Goal: Task Accomplishment & Management: Use online tool/utility

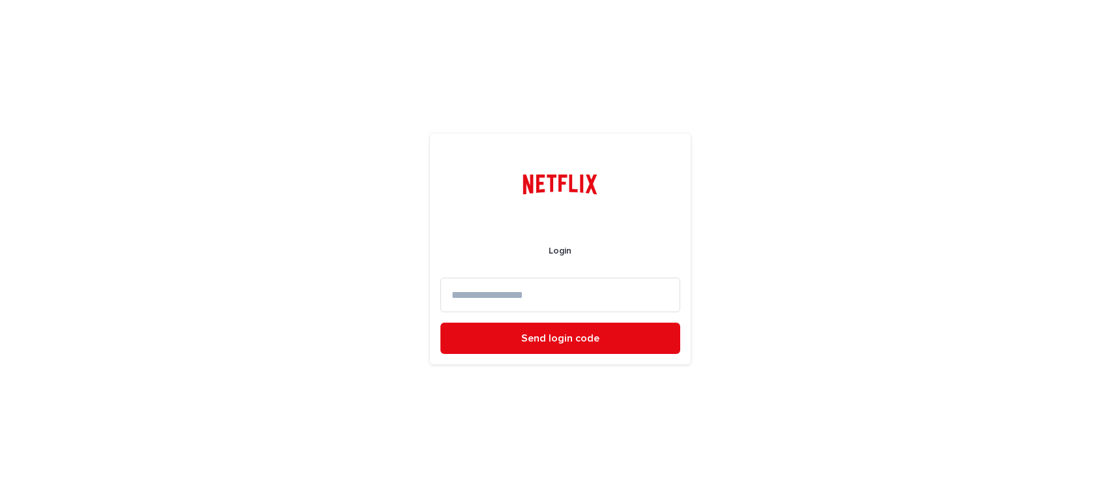
click at [500, 289] on input at bounding box center [560, 294] width 240 height 35
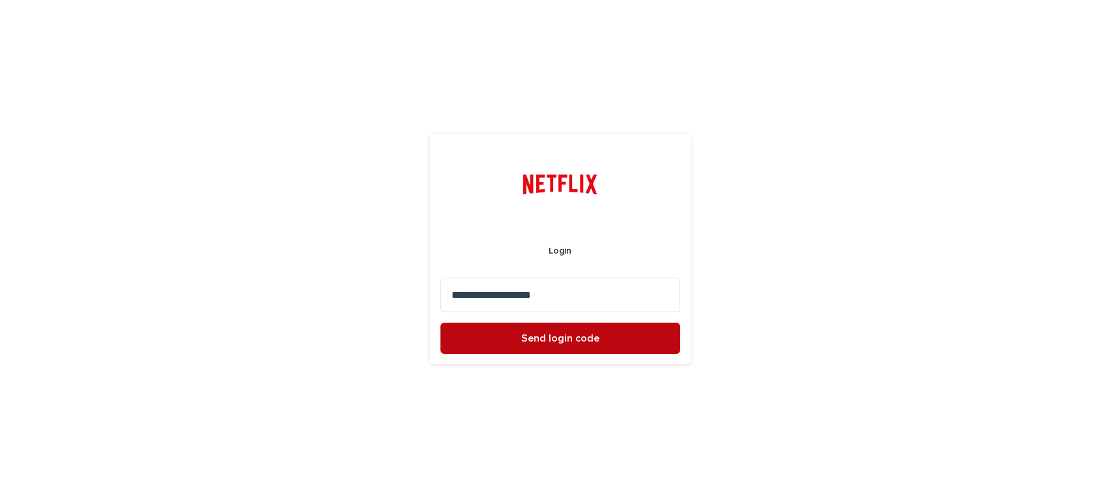
type input "**********"
click at [537, 339] on span "Send login code" at bounding box center [560, 338] width 78 height 10
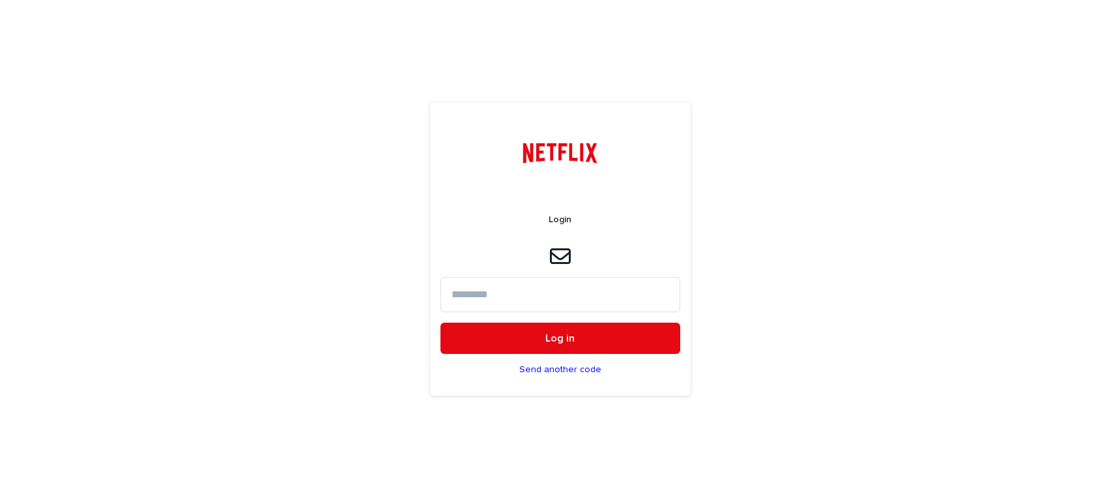
click at [475, 292] on input at bounding box center [560, 294] width 240 height 35
click at [476, 296] on input at bounding box center [560, 294] width 240 height 35
paste input "******"
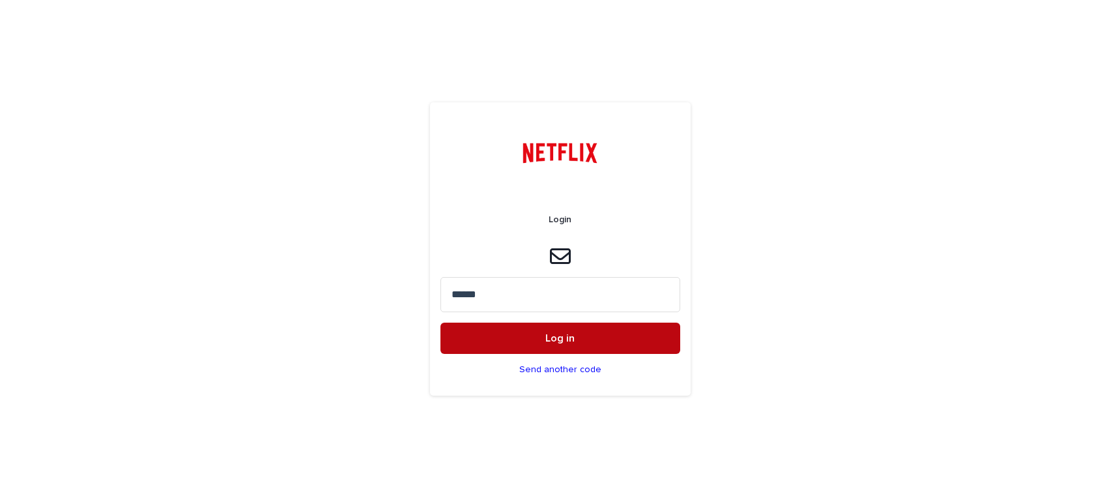
type input "******"
click at [528, 345] on button "Log in" at bounding box center [560, 337] width 240 height 31
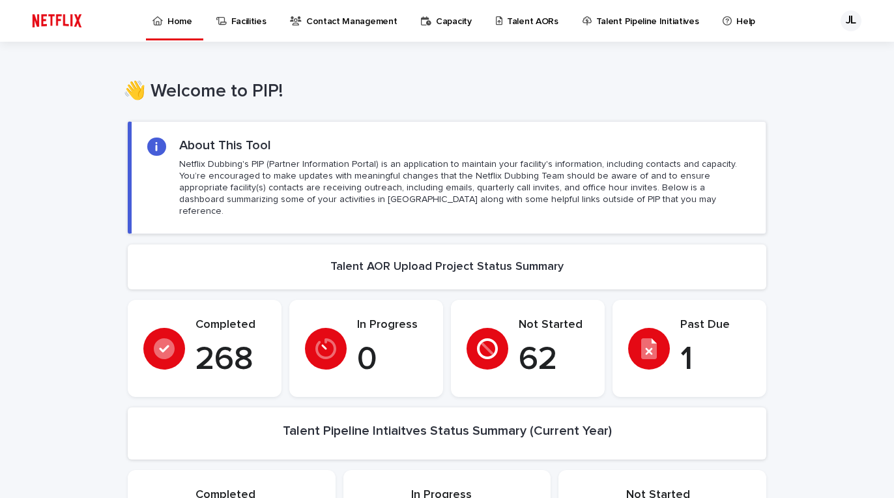
click at [509, 20] on p "Talent AORs" at bounding box center [532, 13] width 51 height 27
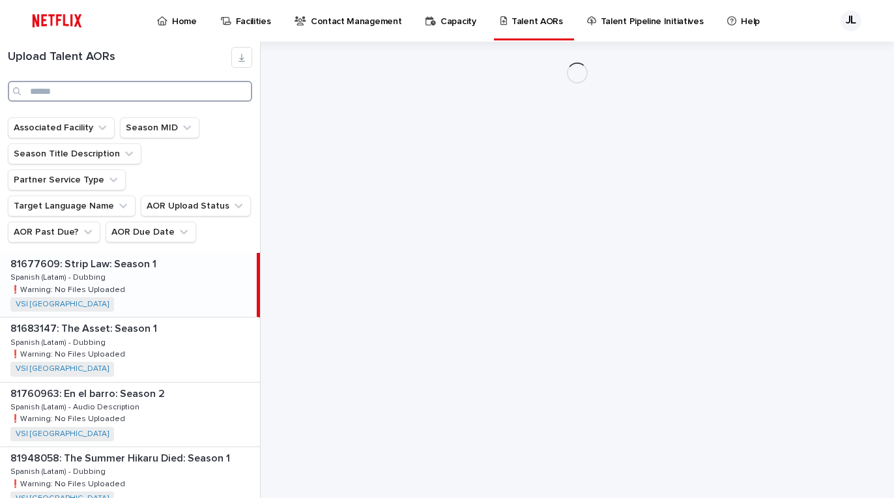
click at [85, 90] on input "Search" at bounding box center [130, 91] width 244 height 21
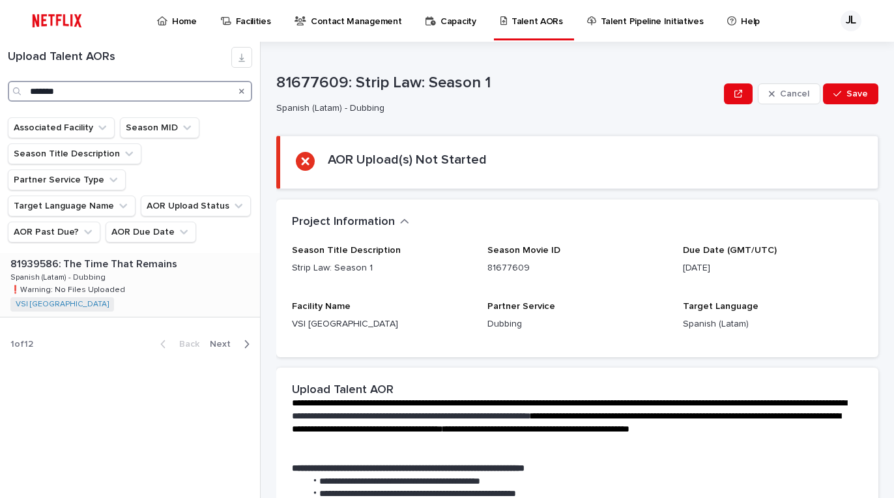
type input "*******"
click at [114, 253] on div "81939586: The Time That Remains 81939586: The Time That Remains Spanish (Latam)…" at bounding box center [130, 285] width 260 height 64
click at [167, 253] on div "81939586: The Time That Remains 81939586: The Time That Remains Spanish (Latam)…" at bounding box center [128, 285] width 257 height 64
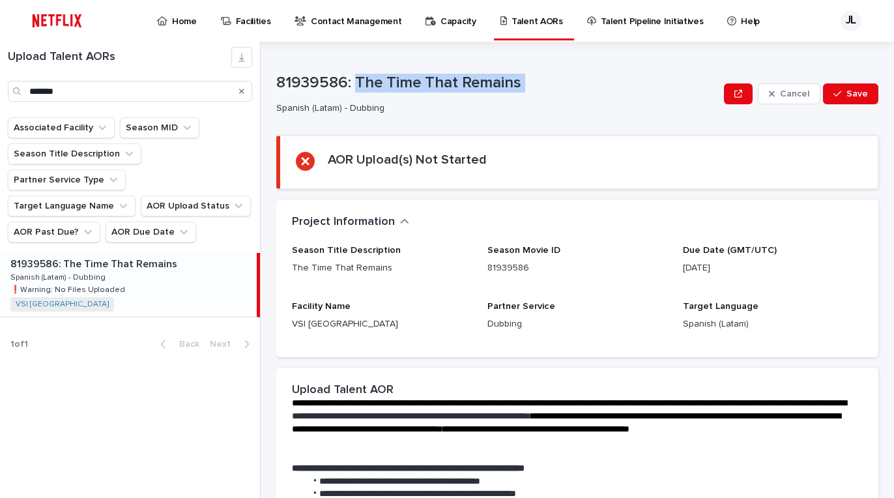
drag, startPoint x: 356, startPoint y: 78, endPoint x: 575, endPoint y: 98, distance: 219.8
click at [575, 98] on div "81939586: The Time That Remains Spanish (Latam) - Dubbing" at bounding box center [497, 94] width 442 height 40
copy p "The Time That Remains"
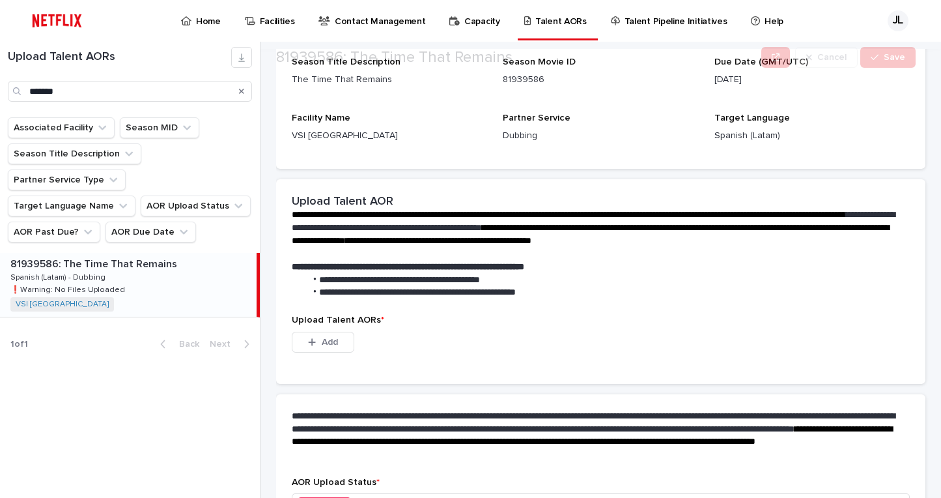
scroll to position [283, 0]
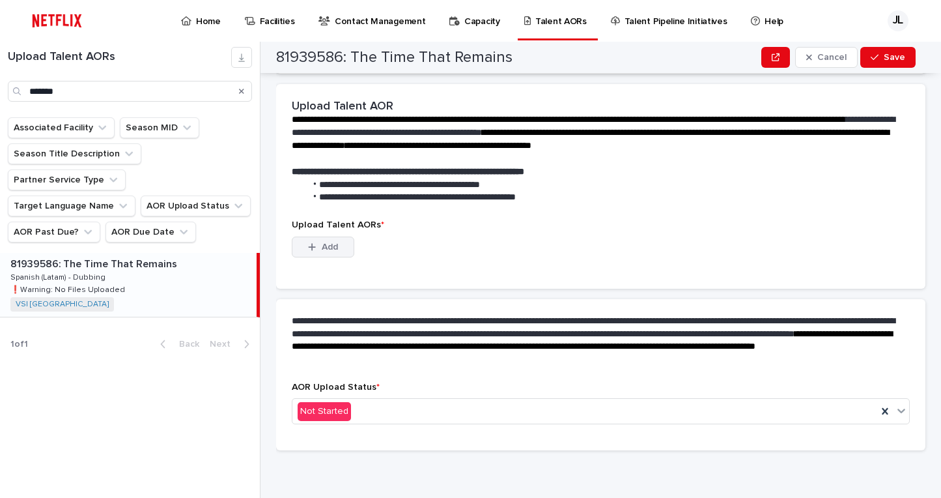
click at [313, 236] on button "Add" at bounding box center [323, 246] width 63 height 21
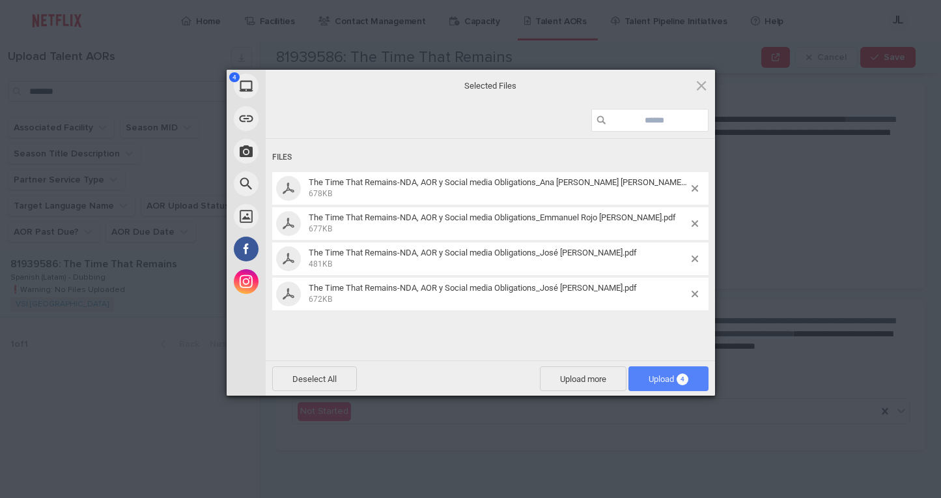
click at [663, 377] on span "Upload 4" at bounding box center [669, 379] width 40 height 10
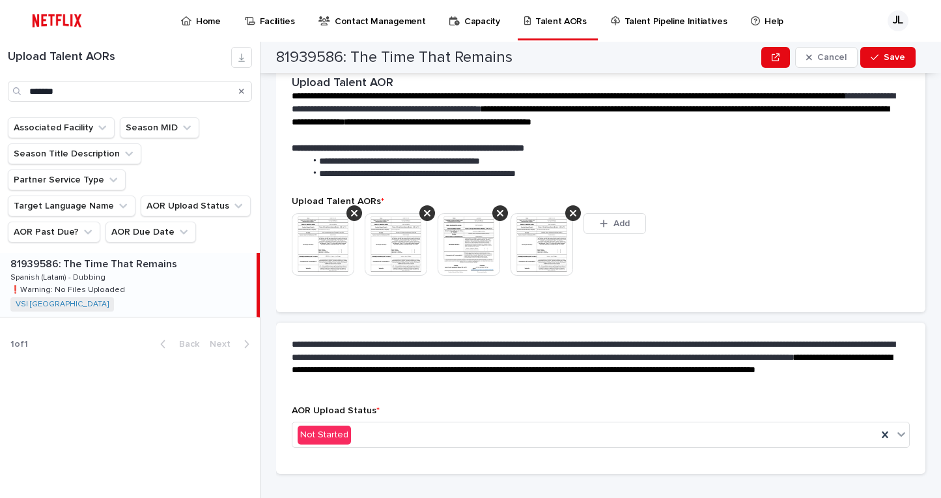
scroll to position [266, 0]
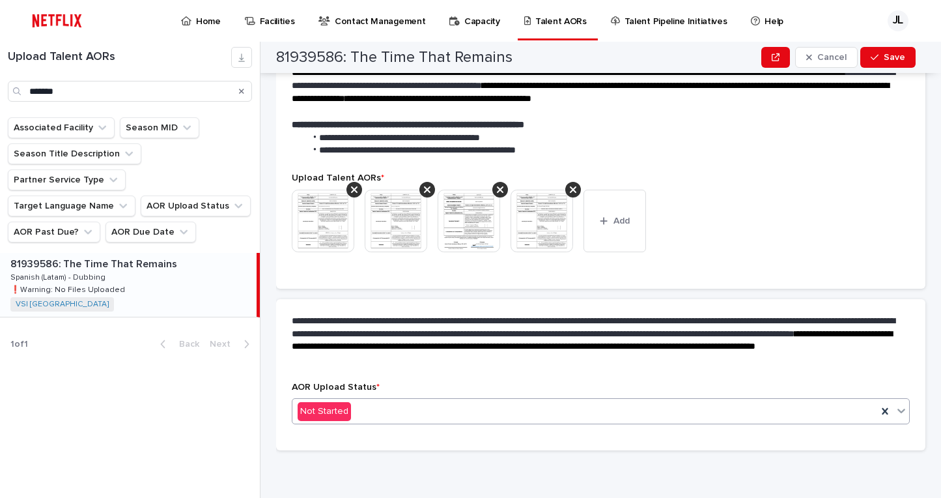
click at [898, 410] on icon at bounding box center [902, 411] width 8 height 5
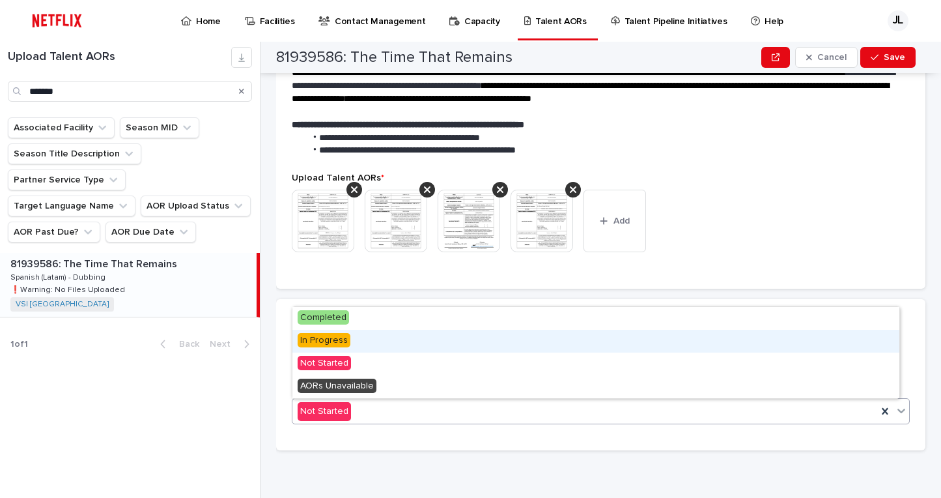
drag, startPoint x: 386, startPoint y: 354, endPoint x: 469, endPoint y: 347, distance: 83.0
click at [371, 340] on div "In Progress" at bounding box center [595, 341] width 607 height 23
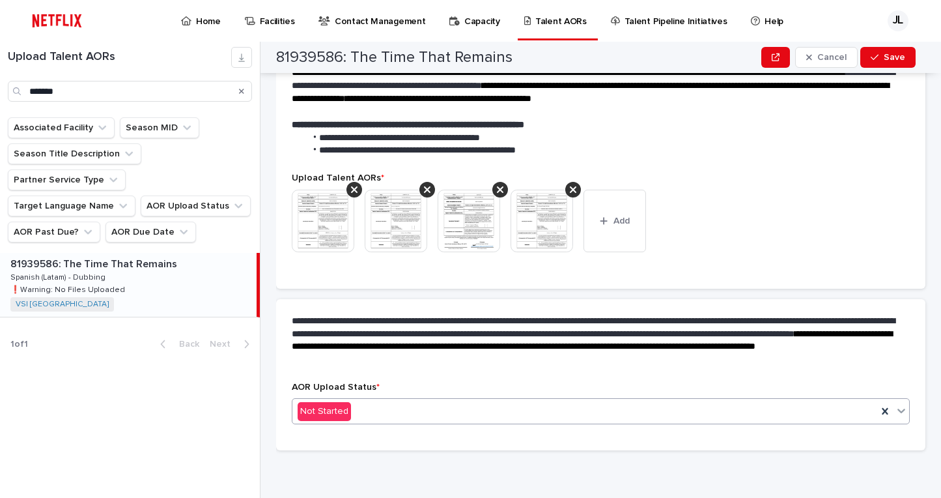
scroll to position [304, 0]
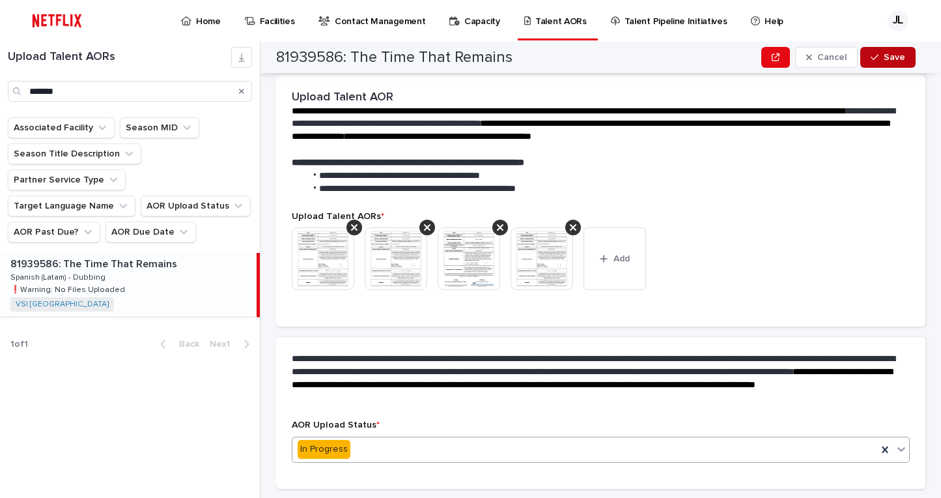
click at [885, 59] on span "Save" at bounding box center [894, 57] width 21 height 9
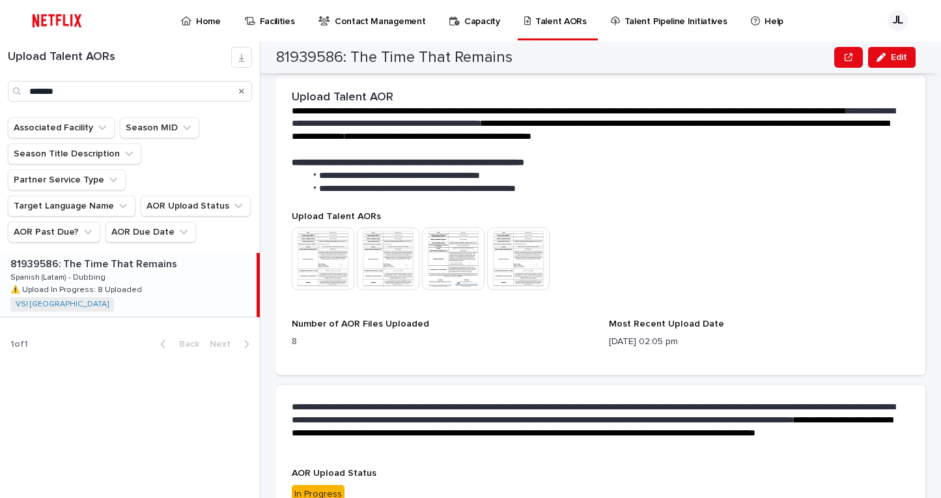
scroll to position [332, 0]
